Goal: Use online tool/utility: Use online tool/utility

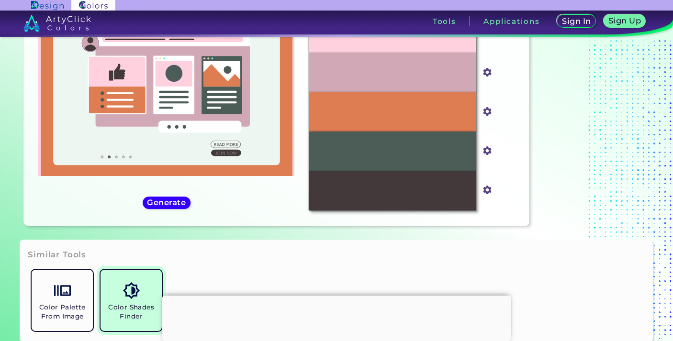
scroll to position [169, 0]
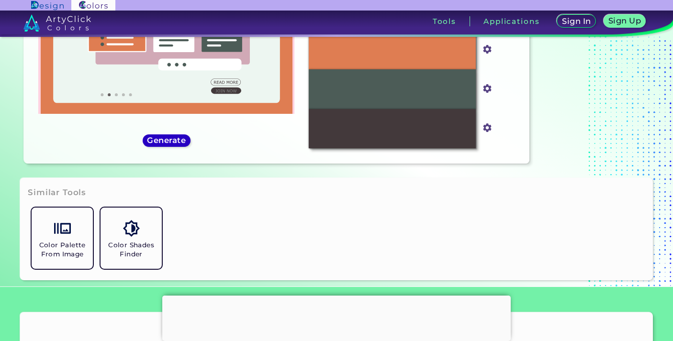
click at [175, 141] on h5 "Generate" at bounding box center [166, 140] width 35 height 7
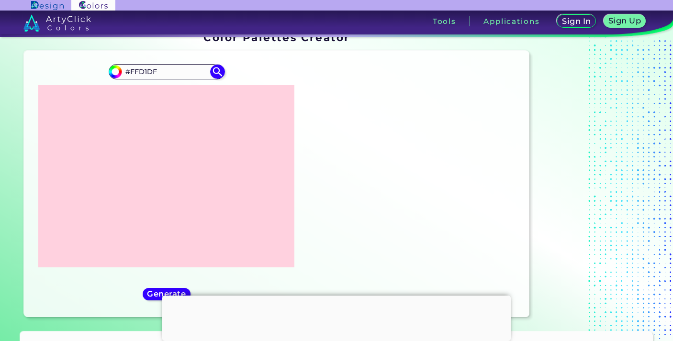
scroll to position [16, 0]
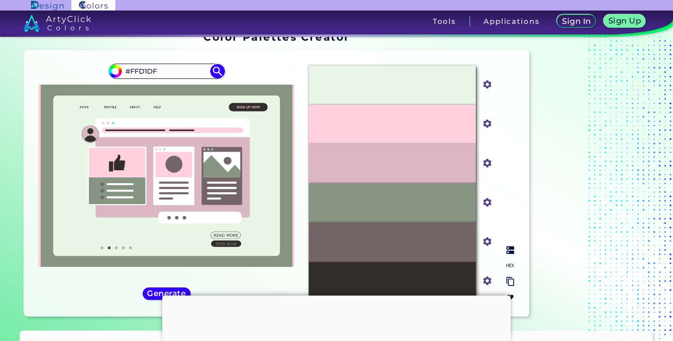
click at [487, 84] on input "#e9f6e6" at bounding box center [485, 83] width 12 height 12
click at [385, 83] on p "#E9F6E6" at bounding box center [391, 85] width 31 height 11
click at [420, 87] on div "#E9F6E6" at bounding box center [392, 85] width 167 height 39
drag, startPoint x: 163, startPoint y: 73, endPoint x: 95, endPoint y: 73, distance: 67.9
click at [95, 73] on div "#ffd1df #FFD1DF Generate Acadia ◉ ◉" at bounding box center [166, 183] width 269 height 251
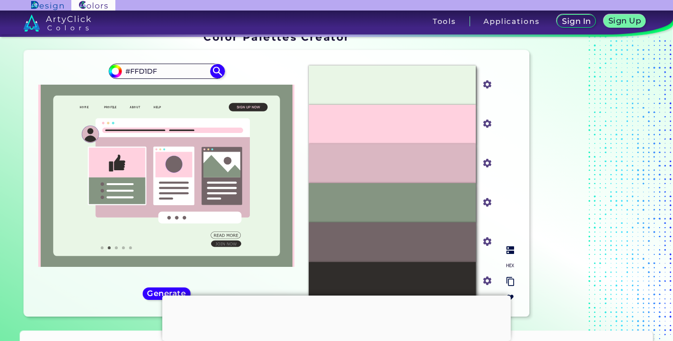
click at [489, 87] on input "#e9f6e6" at bounding box center [485, 83] width 12 height 12
click at [486, 79] on input "#e9f6e6" at bounding box center [485, 83] width 12 height 12
click at [518, 71] on div "#E9F6E6 #e9f6e6 #FFD1DF #ffd1df #DAB7C2 #dab7c2 #859582 #859582 #736568 #736568…" at bounding box center [411, 183] width 221 height 251
click at [486, 203] on input "#859582" at bounding box center [485, 201] width 12 height 12
click at [486, 202] on input "#859582" at bounding box center [485, 201] width 12 height 12
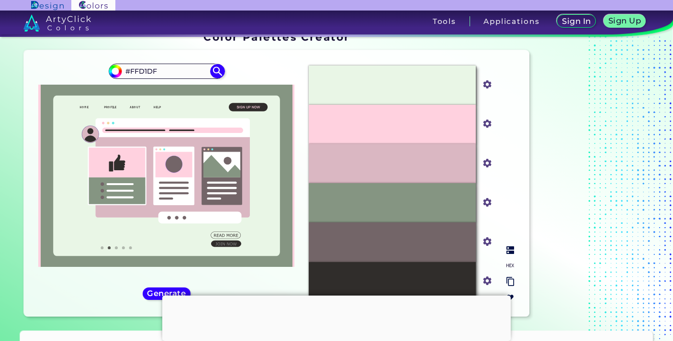
click at [445, 204] on div "#859582" at bounding box center [392, 202] width 167 height 39
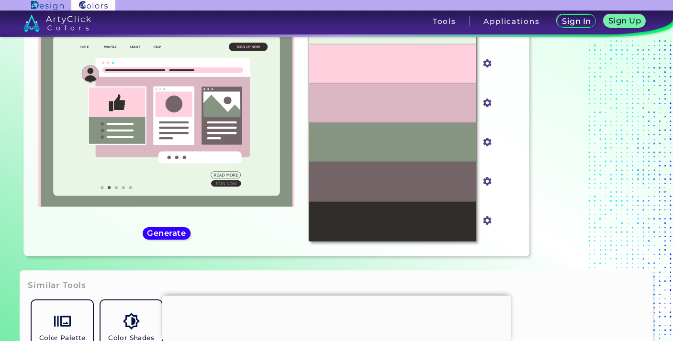
scroll to position [77, 0]
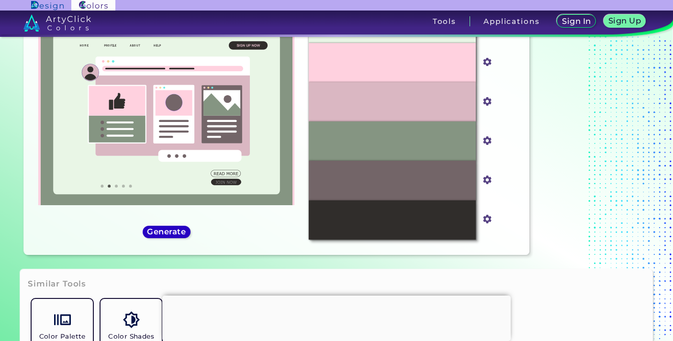
click at [159, 233] on h5 "Generate" at bounding box center [166, 231] width 35 height 7
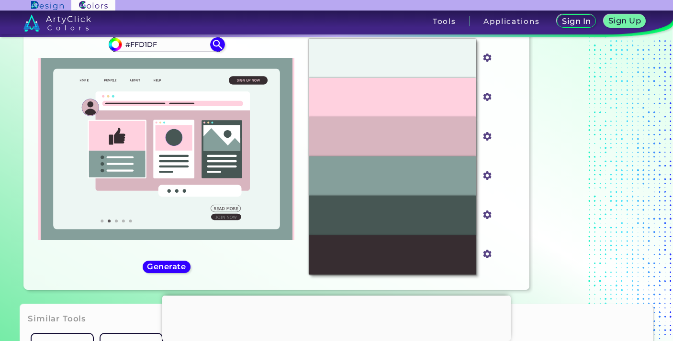
scroll to position [30, 0]
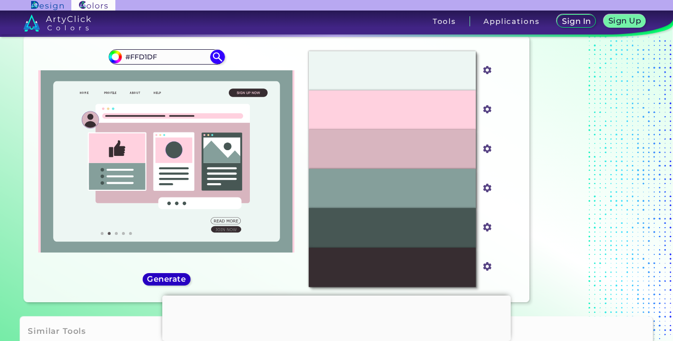
click at [166, 281] on h5 "Generate" at bounding box center [166, 279] width 35 height 7
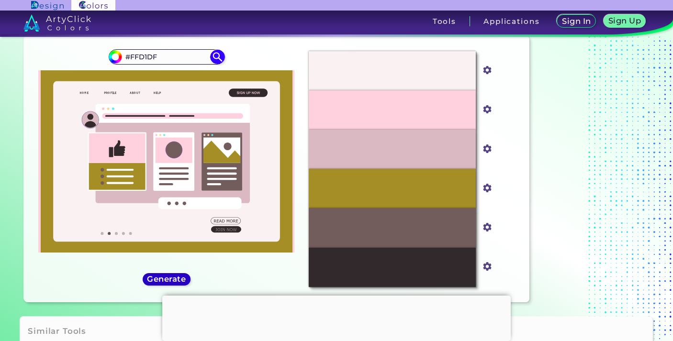
click at [166, 281] on h5 "Generate" at bounding box center [166, 279] width 35 height 7
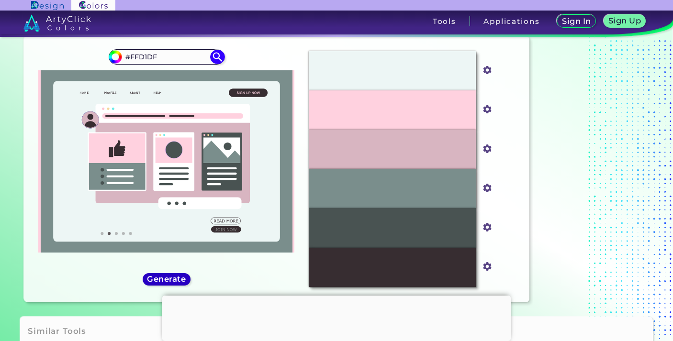
click at [166, 281] on h5 "Generate" at bounding box center [166, 279] width 35 height 7
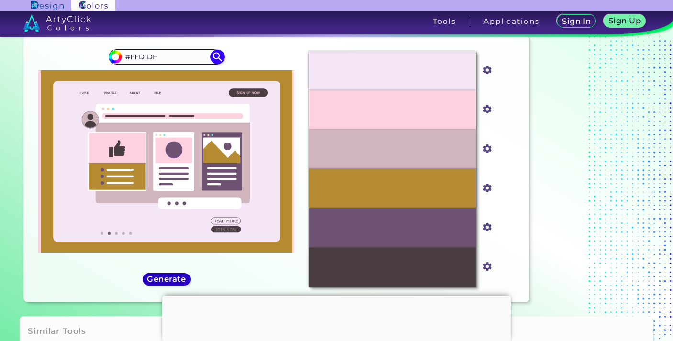
click at [166, 281] on h5 "Generate" at bounding box center [166, 279] width 35 height 7
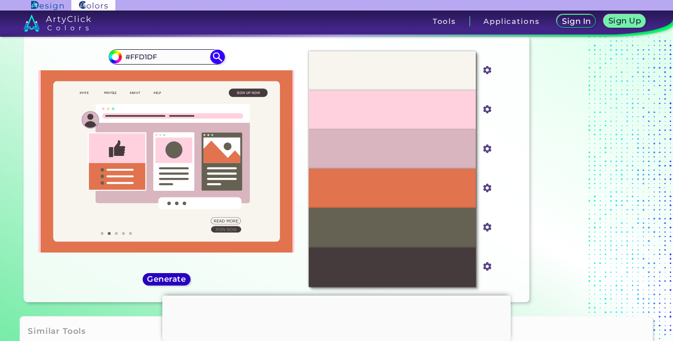
click at [166, 280] on h5 "Generate" at bounding box center [166, 279] width 35 height 7
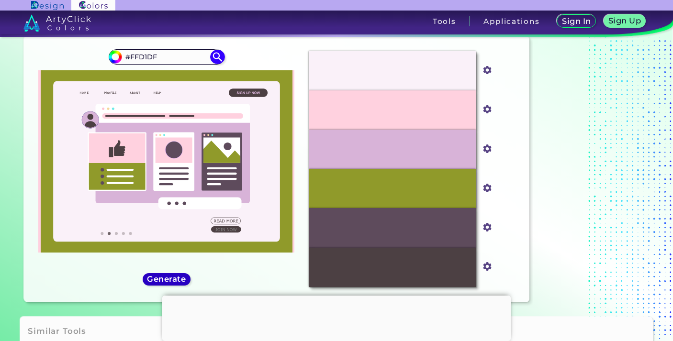
click at [166, 280] on h5 "Generate" at bounding box center [166, 279] width 35 height 7
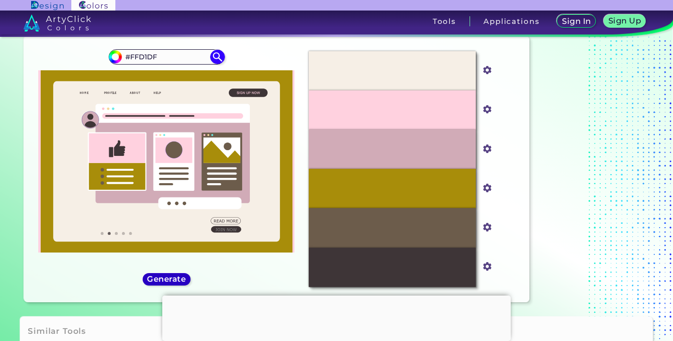
click at [166, 280] on h5 "Generate" at bounding box center [166, 279] width 35 height 7
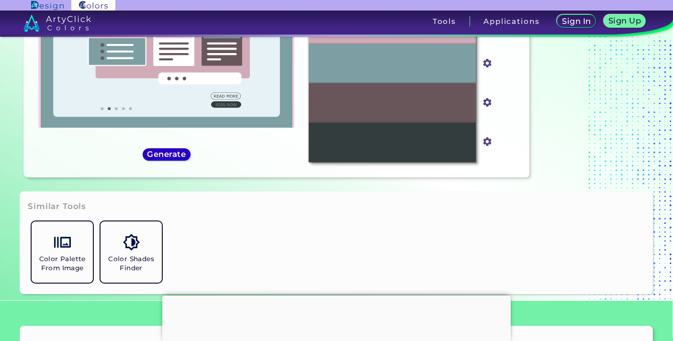
scroll to position [157, 0]
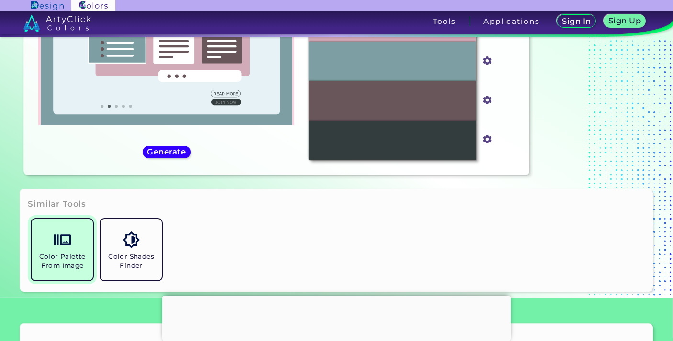
click at [56, 244] on img at bounding box center [62, 240] width 17 height 17
